Goal: Navigation & Orientation: Find specific page/section

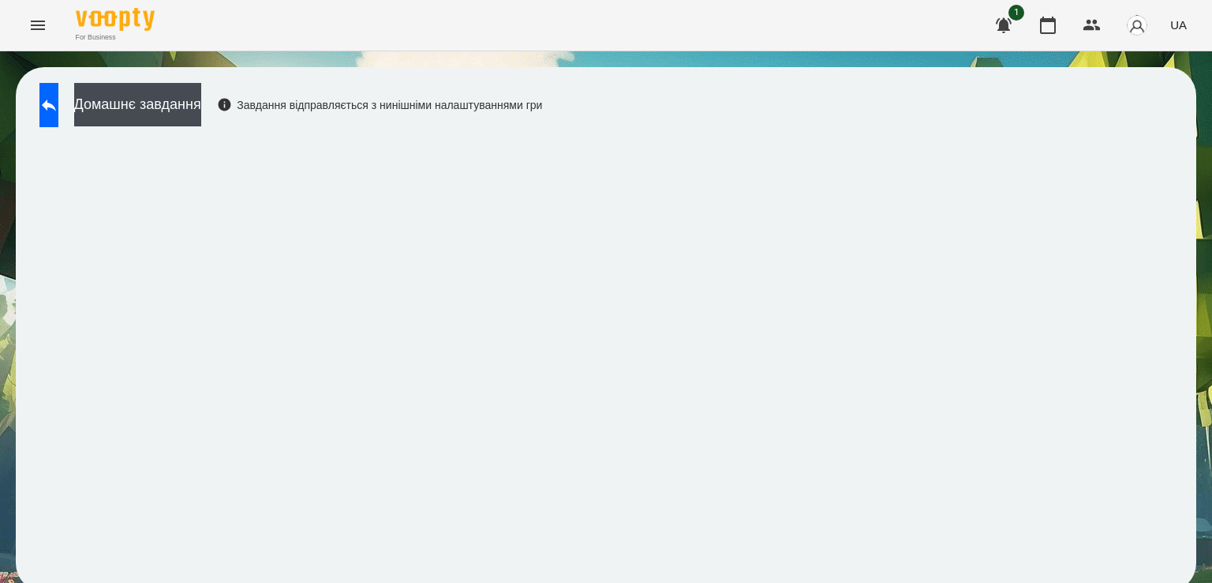
click at [41, 44] on div "For Business 1 UA" at bounding box center [606, 25] width 1212 height 51
drag, startPoint x: 41, startPoint y: 44, endPoint x: 38, endPoint y: 22, distance: 22.3
click at [38, 22] on div "For Business 1 UA" at bounding box center [606, 25] width 1212 height 51
click at [38, 22] on icon "Menu" at bounding box center [37, 25] width 19 height 19
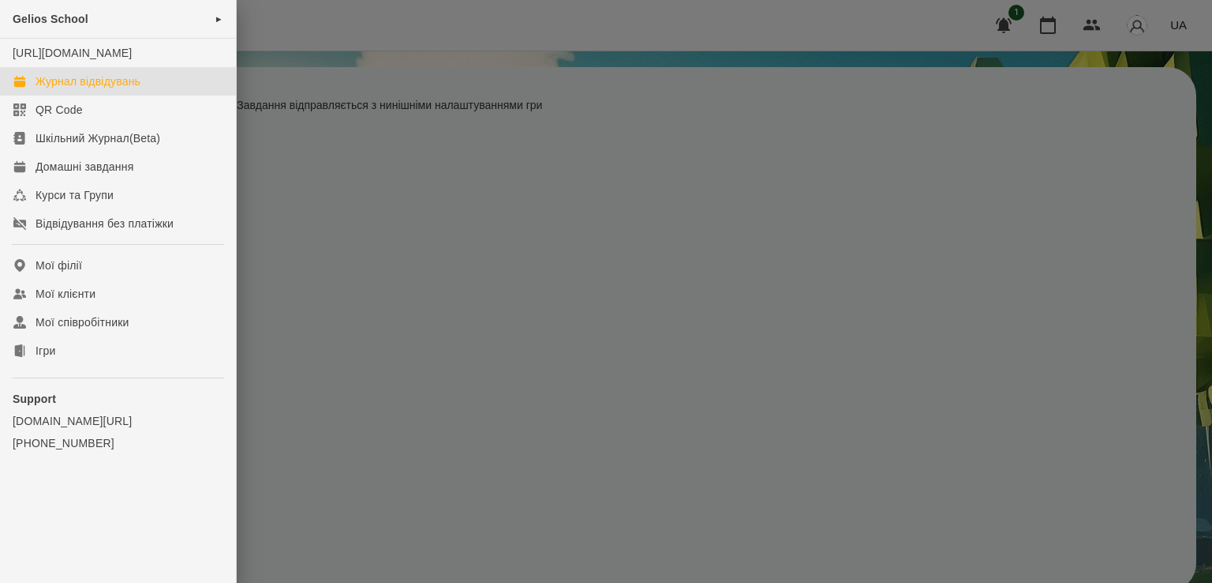
click at [88, 89] on div "Журнал відвідувань" at bounding box center [88, 81] width 105 height 16
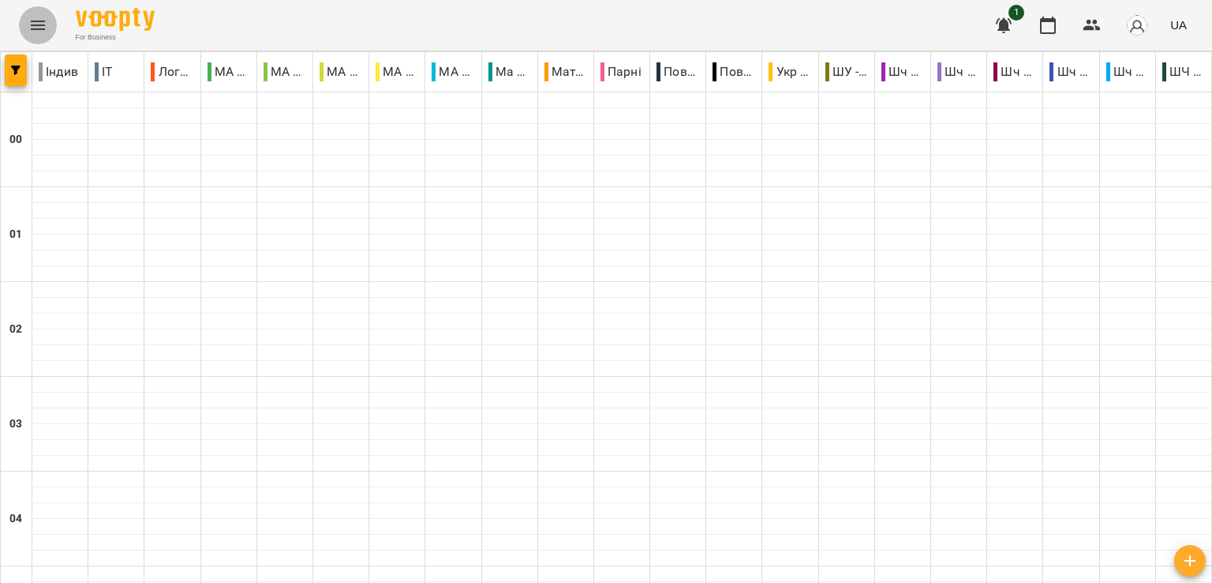
click at [32, 33] on icon "Menu" at bounding box center [37, 25] width 19 height 19
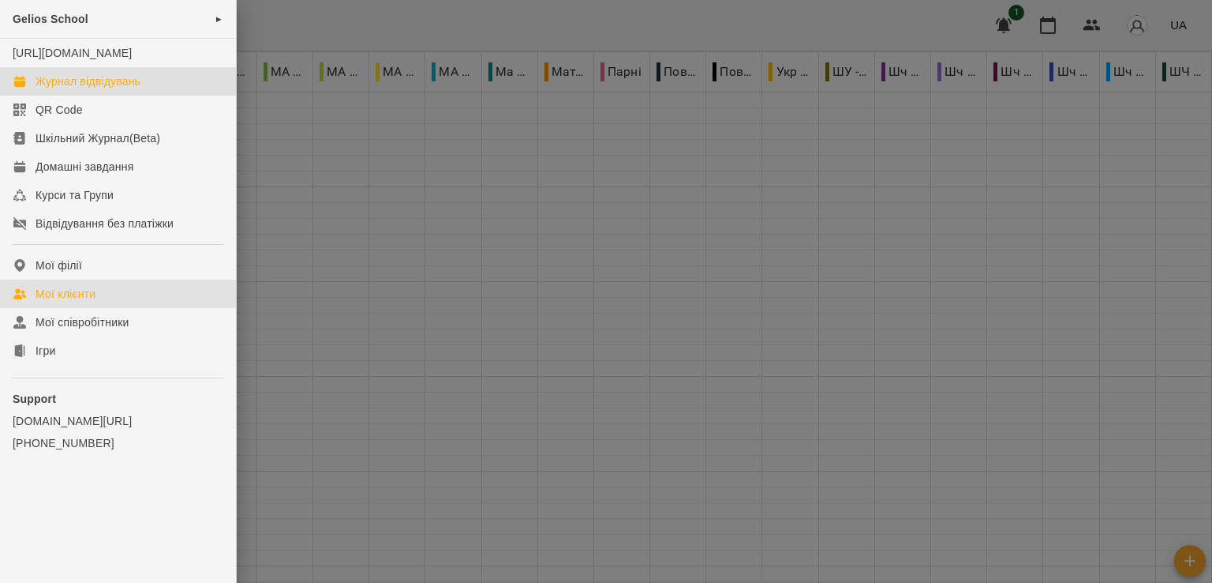
click at [51, 302] on div "Мої клієнти" at bounding box center [66, 294] width 60 height 16
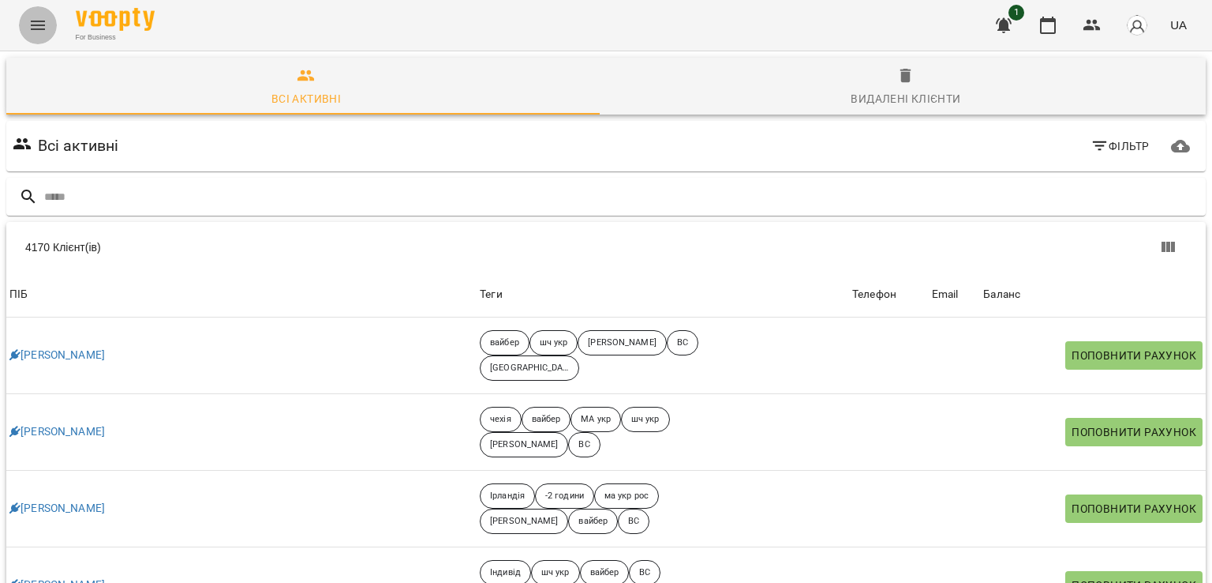
click at [33, 16] on icon "Menu" at bounding box center [37, 25] width 19 height 19
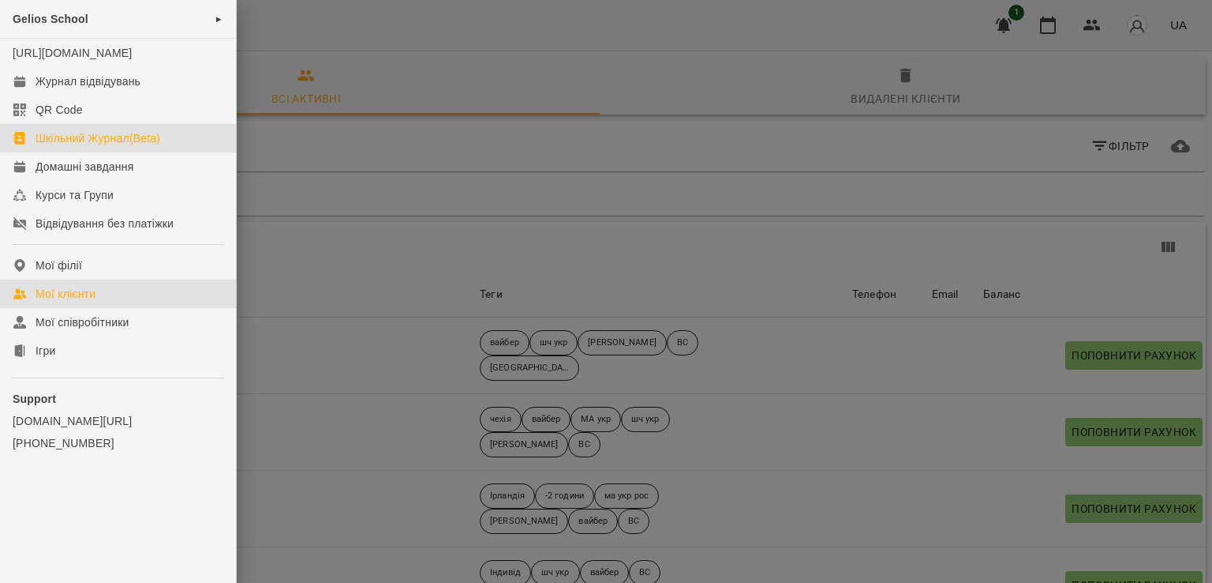
click at [87, 146] on div "Шкільний Журнал(Beta)" at bounding box center [98, 138] width 125 height 16
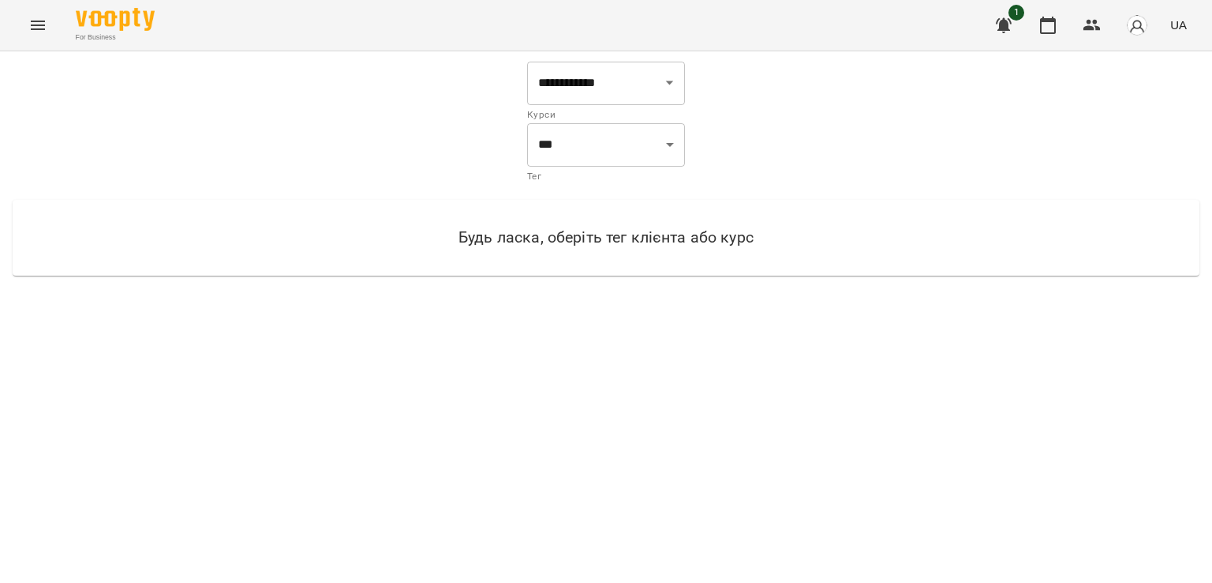
click at [19, 31] on div "For Business 1 UA" at bounding box center [606, 25] width 1212 height 51
click at [27, 27] on button "Menu" at bounding box center [38, 25] width 38 height 38
